Goal: Task Accomplishment & Management: Manage account settings

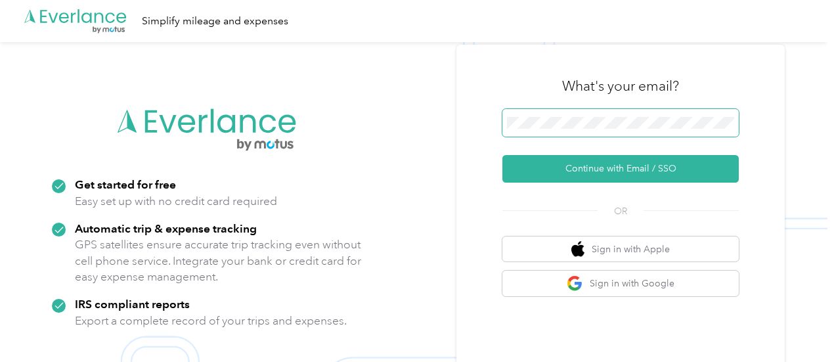
click at [502, 155] on button "Continue with Email / SSO" at bounding box center [620, 169] width 236 height 28
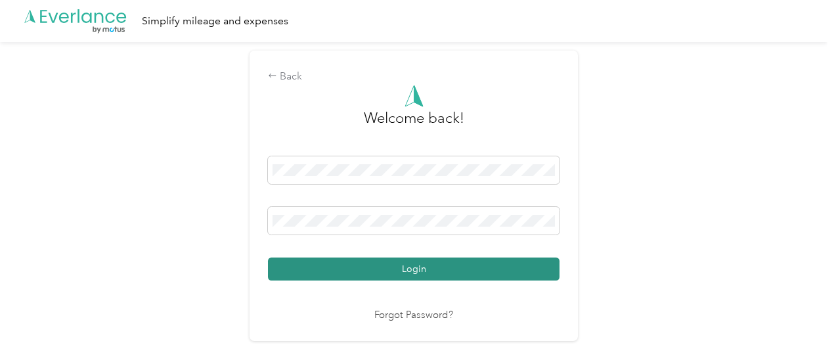
click at [505, 258] on button "Login" at bounding box center [413, 268] width 291 height 23
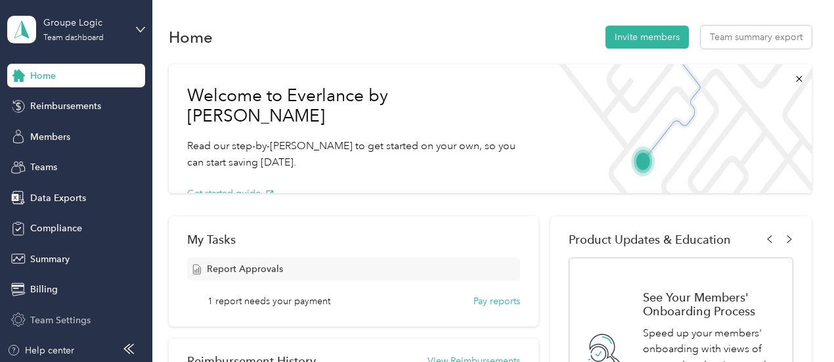
scroll to position [7, 0]
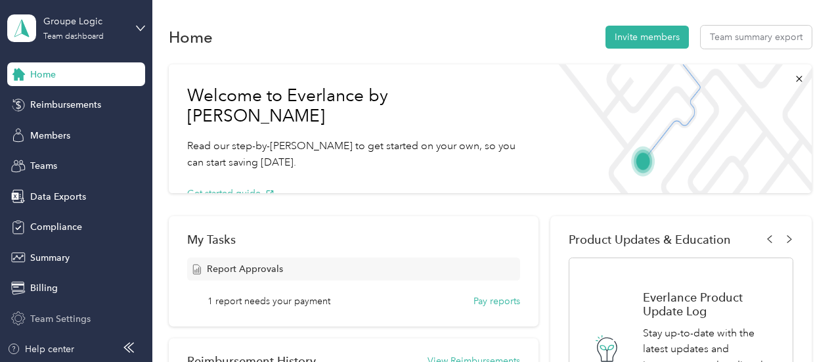
click at [41, 315] on span "Team Settings" at bounding box center [60, 319] width 60 height 14
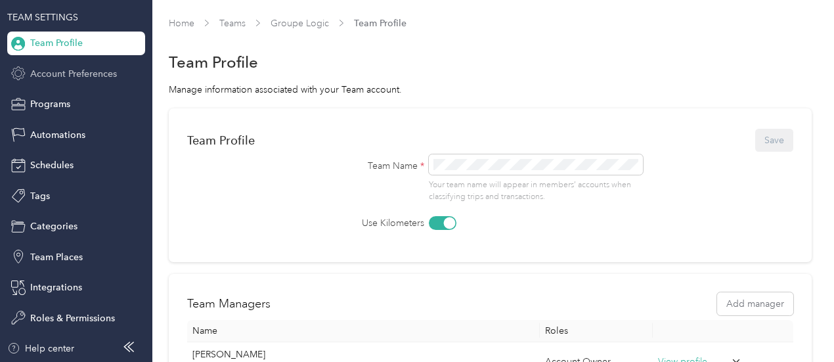
click at [97, 79] on span "Account Preferences" at bounding box center [73, 74] width 87 height 14
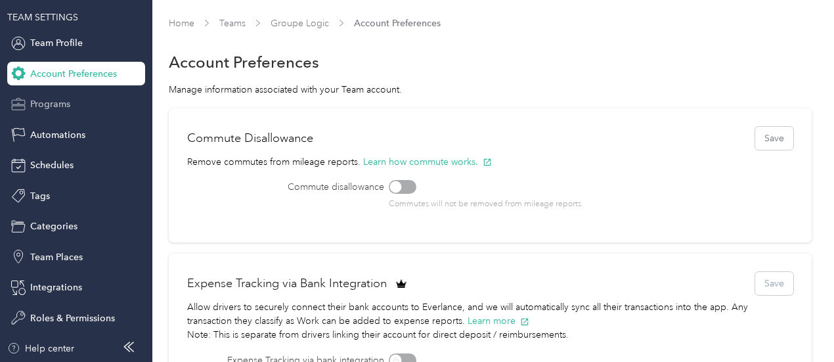
click at [91, 103] on div "Programs" at bounding box center [76, 105] width 138 height 24
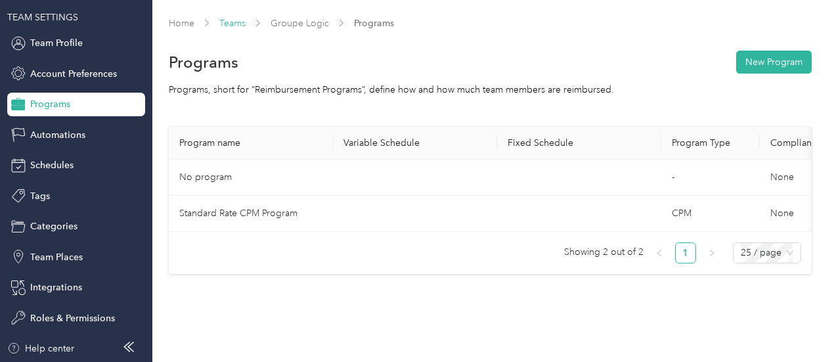
click at [227, 21] on link "Teams" at bounding box center [232, 23] width 26 height 11
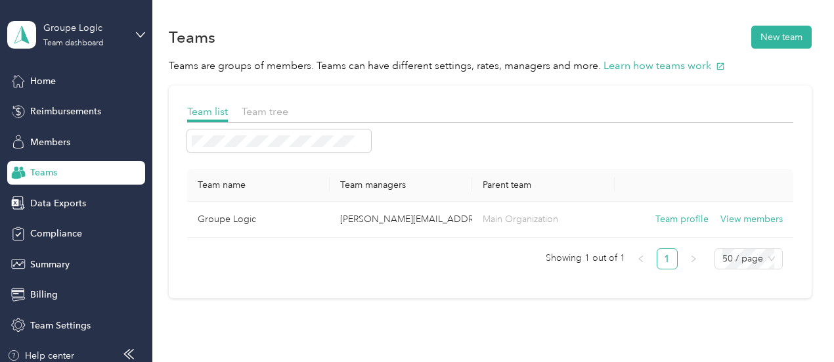
click at [264, 123] on div at bounding box center [490, 126] width 606 height 7
click at [270, 111] on span "Team tree" at bounding box center [265, 111] width 47 height 12
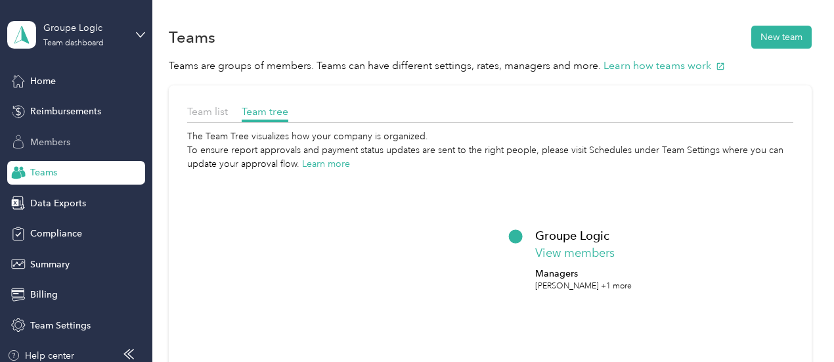
click at [83, 137] on div "Members" at bounding box center [76, 142] width 138 height 24
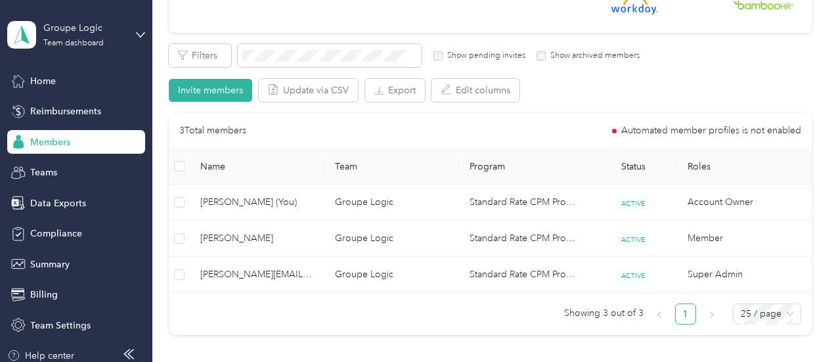
scroll to position [188, 0]
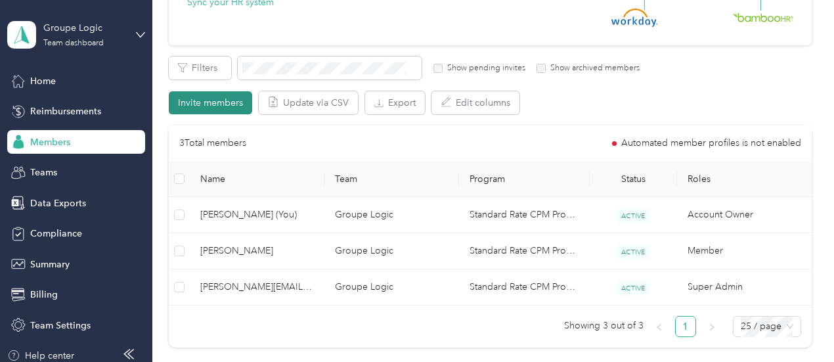
click at [210, 102] on button "Invite members" at bounding box center [210, 102] width 83 height 23
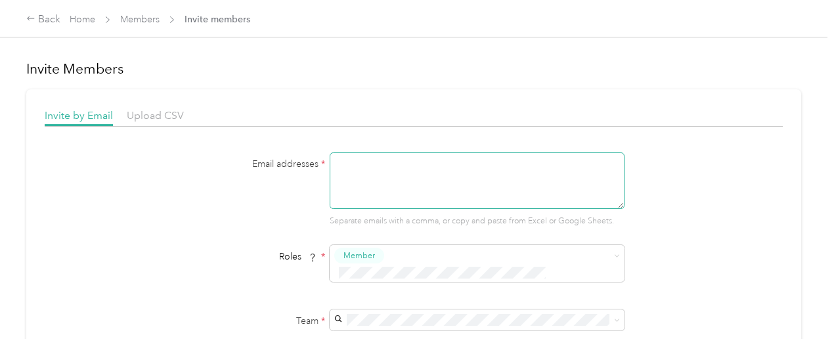
click at [439, 192] on textarea at bounding box center [476, 180] width 295 height 56
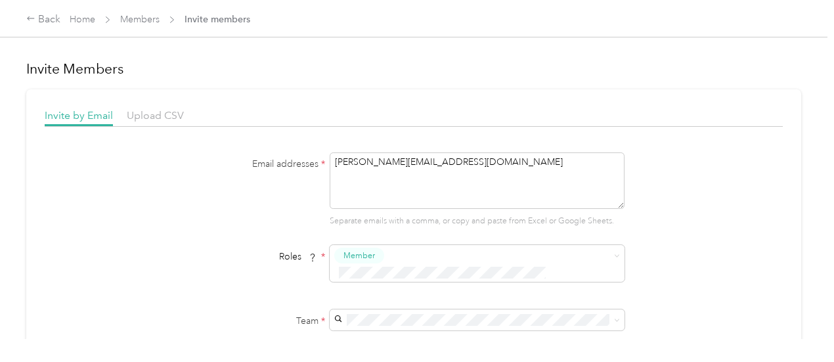
type textarea "[PERSON_NAME][EMAIL_ADDRESS][DOMAIN_NAME]"
click at [680, 247] on div "Email addresses * [PERSON_NAME][EMAIL_ADDRESS][DOMAIN_NAME] Separate emails wit…" at bounding box center [414, 310] width 738 height 316
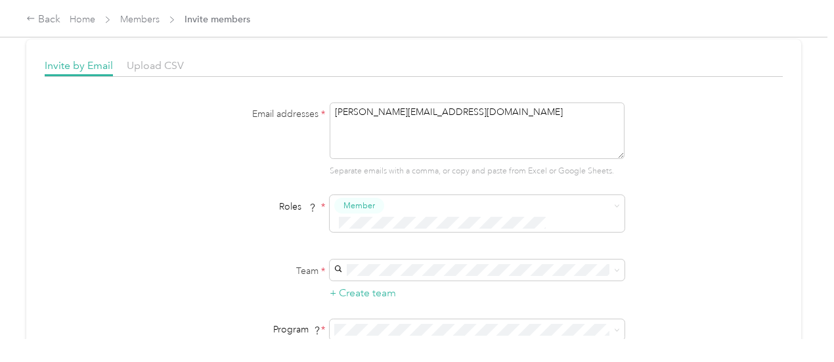
scroll to position [131, 0]
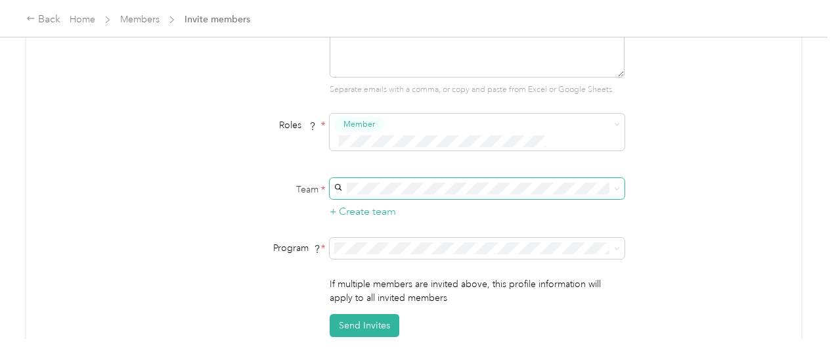
click at [417, 178] on span at bounding box center [476, 188] width 295 height 21
click at [425, 202] on div "Groupe Logic (Main organization) [PERSON_NAME][EMAIL_ADDRESS][DOMAIN_NAME] +1 m…" at bounding box center [475, 202] width 276 height 30
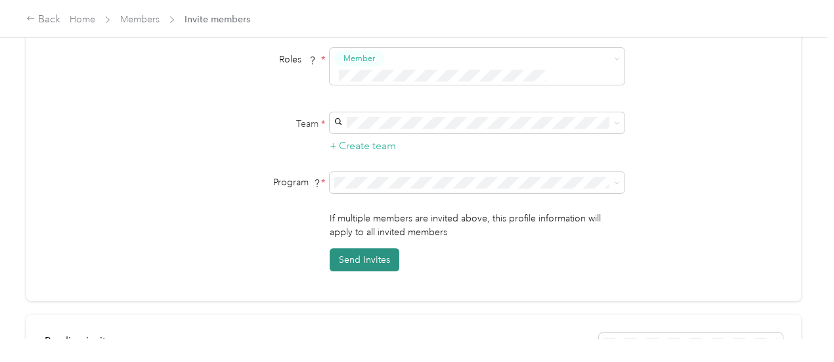
click at [387, 248] on button "Send Invites" at bounding box center [364, 259] width 70 height 23
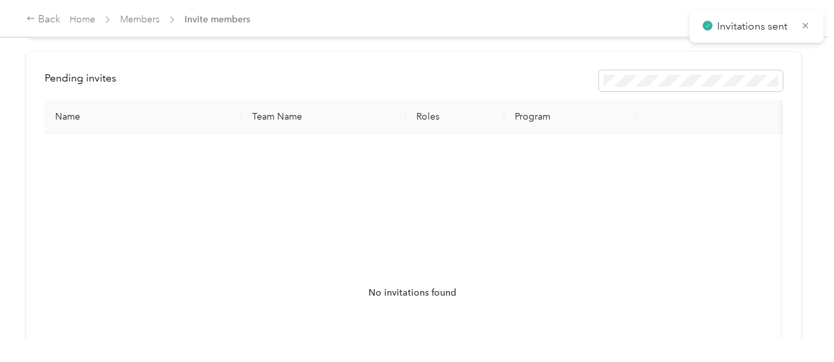
scroll to position [410, 0]
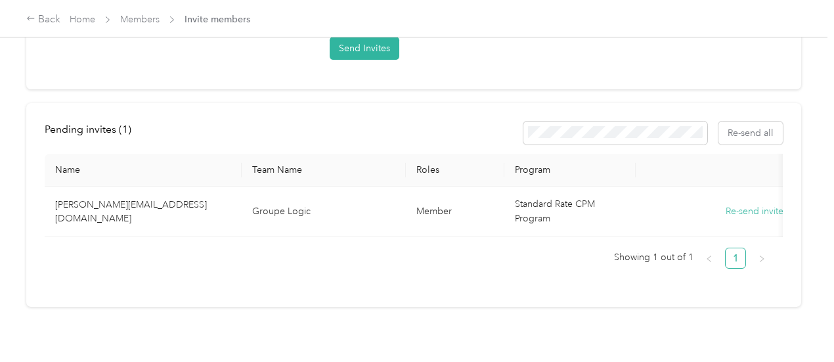
click at [798, 119] on div "Invite Members Invite by Email Upload CSV Email addresses * [PERSON_NAME][EMAIL…" at bounding box center [413, 169] width 827 height 339
